Goal: Information Seeking & Learning: Learn about a topic

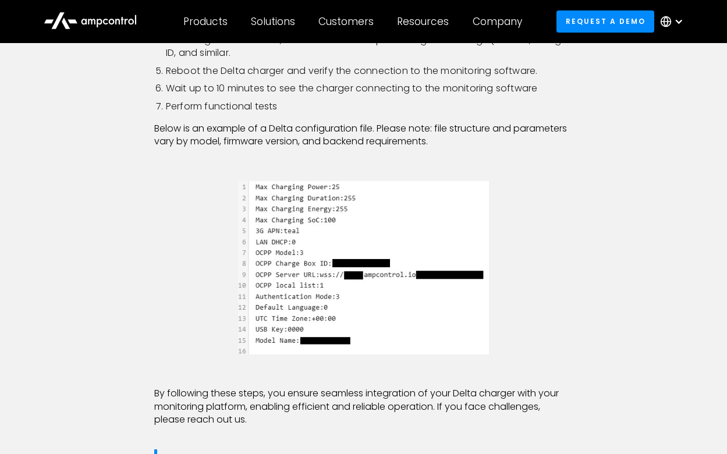
scroll to position [1389, 0]
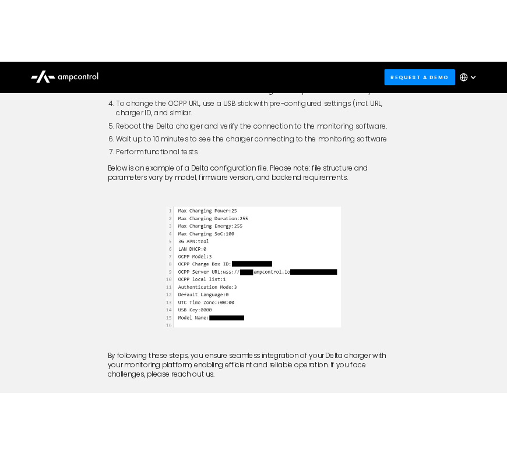
scroll to position [1485, 0]
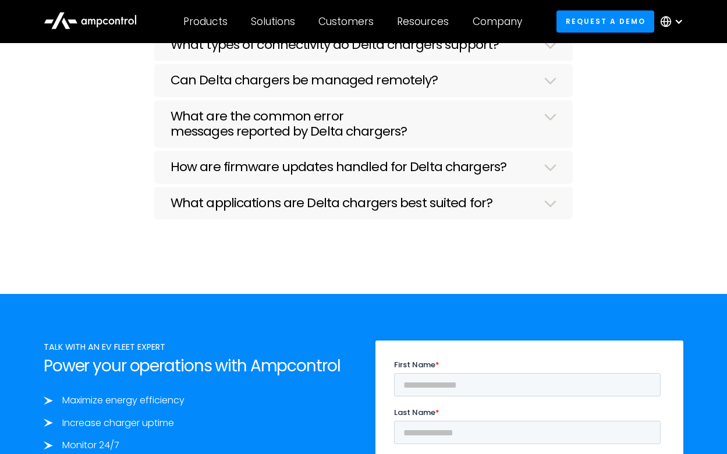
scroll to position [5189, 0]
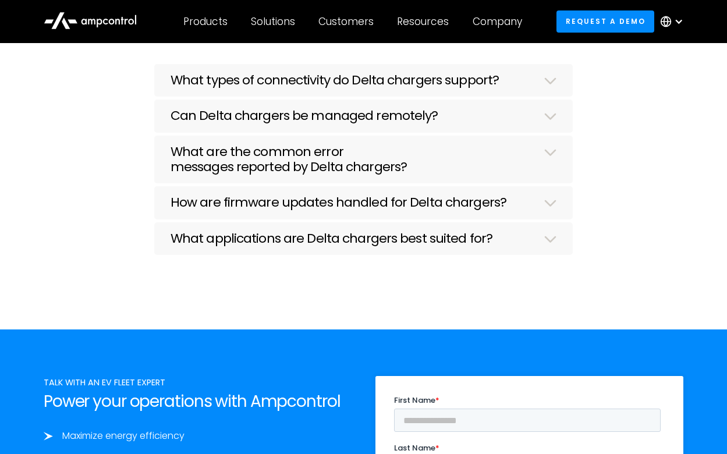
click at [288, 246] on h3 "What applications are Delta chargers best suited for?" at bounding box center [332, 238] width 322 height 15
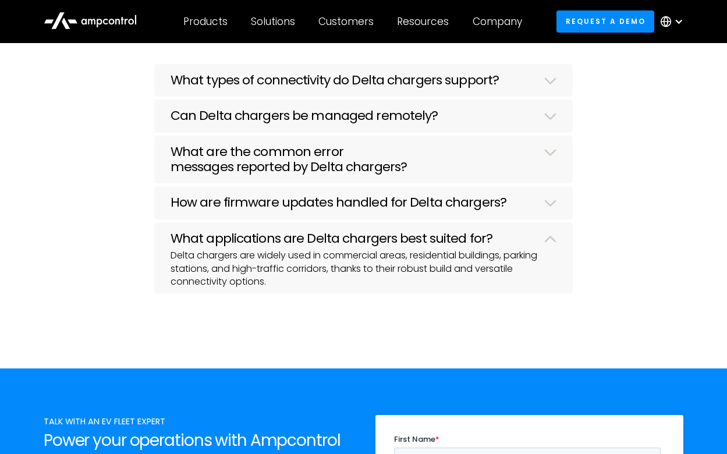
click at [298, 210] on h3 "How are firmware updates handled for Delta chargers?" at bounding box center [339, 202] width 336 height 15
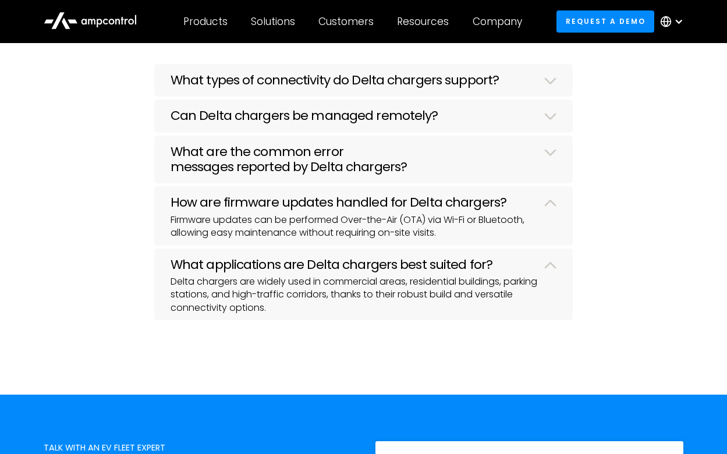
click at [311, 175] on h3 "What are the common error messages reported by Delta chargers?" at bounding box center [351, 159] width 360 height 31
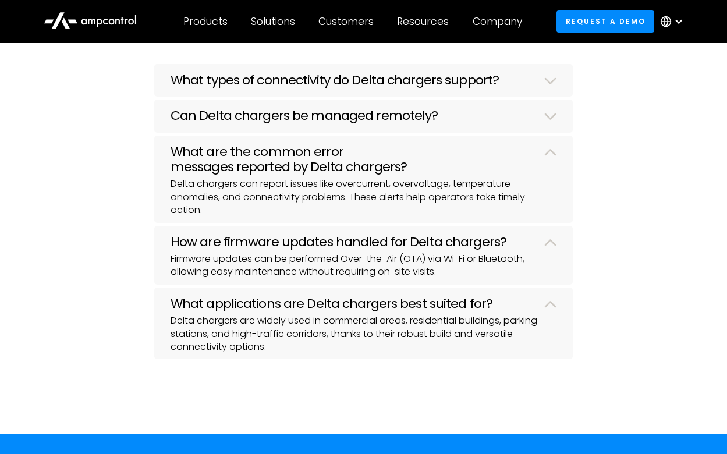
click at [329, 158] on div "What types of connectivity do Delta chargers support? Delta chargers support Et…" at bounding box center [363, 212] width 419 height 296
click at [342, 123] on h3 "Can Delta chargers be managed remotely?" at bounding box center [305, 115] width 268 height 15
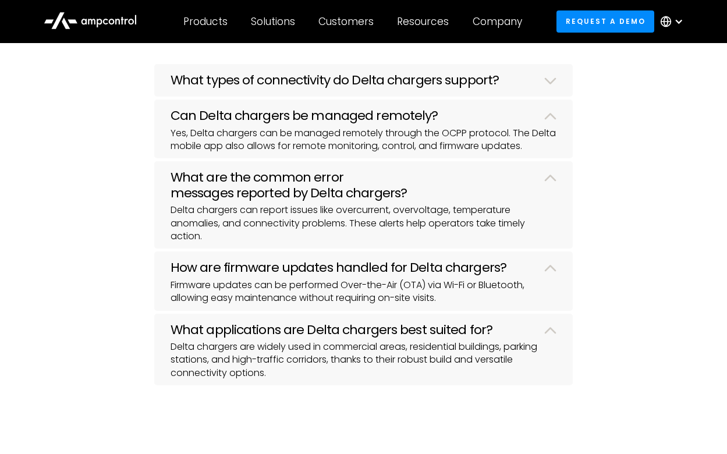
click at [358, 88] on h3 "What types of connectivity do Delta chargers support?" at bounding box center [335, 80] width 328 height 15
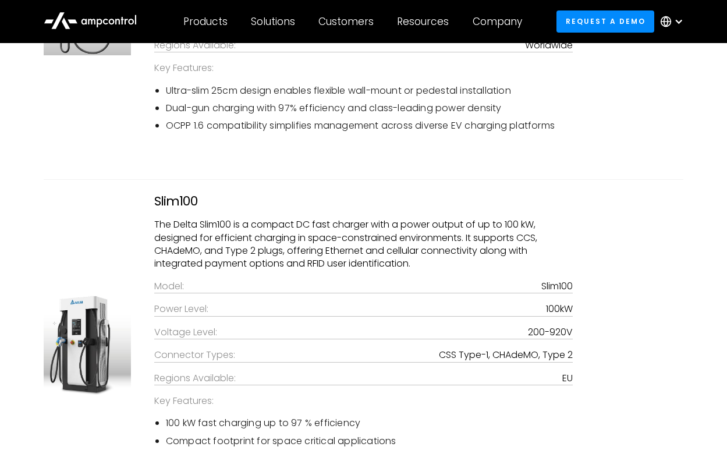
scroll to position [4090, 0]
